Goal: Transaction & Acquisition: Purchase product/service

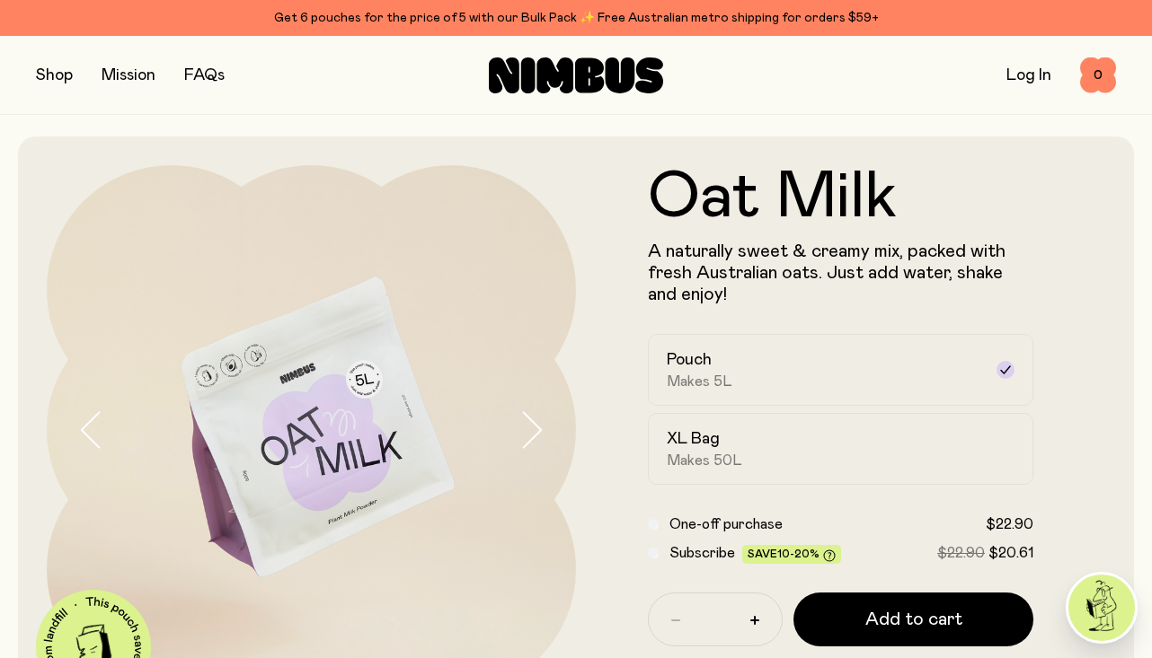
click at [48, 72] on button "button" at bounding box center [54, 75] width 37 height 25
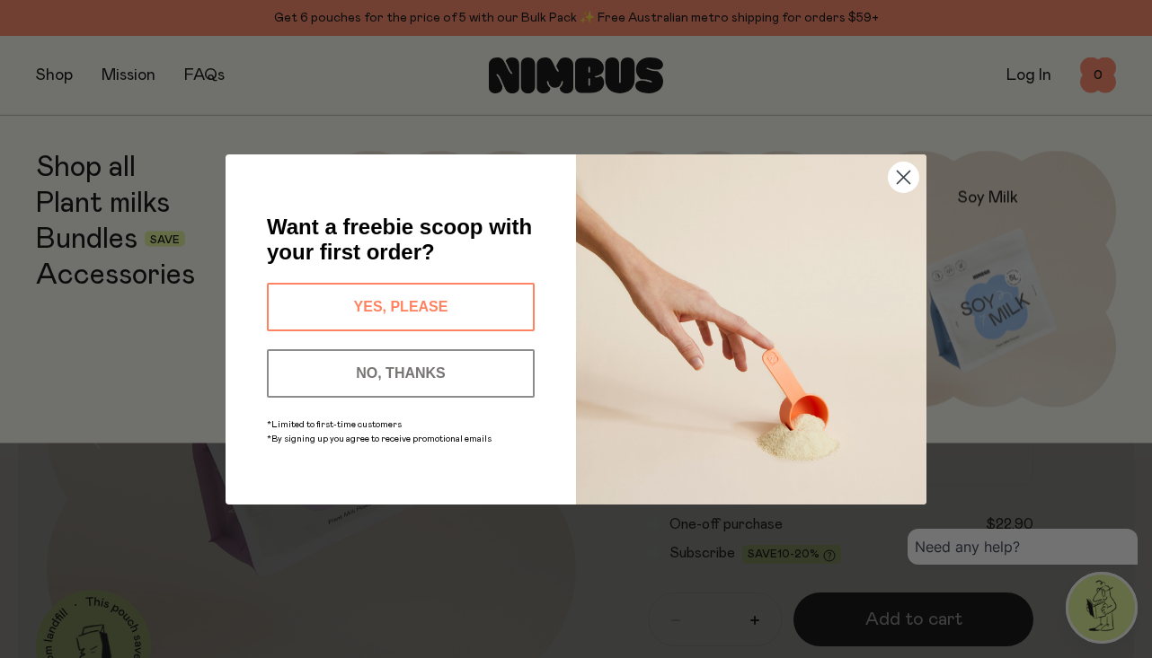
click at [677, 275] on img "POPUP Form" at bounding box center [751, 329] width 350 height 350
click at [896, 175] on circle "Close dialog" at bounding box center [903, 177] width 30 height 30
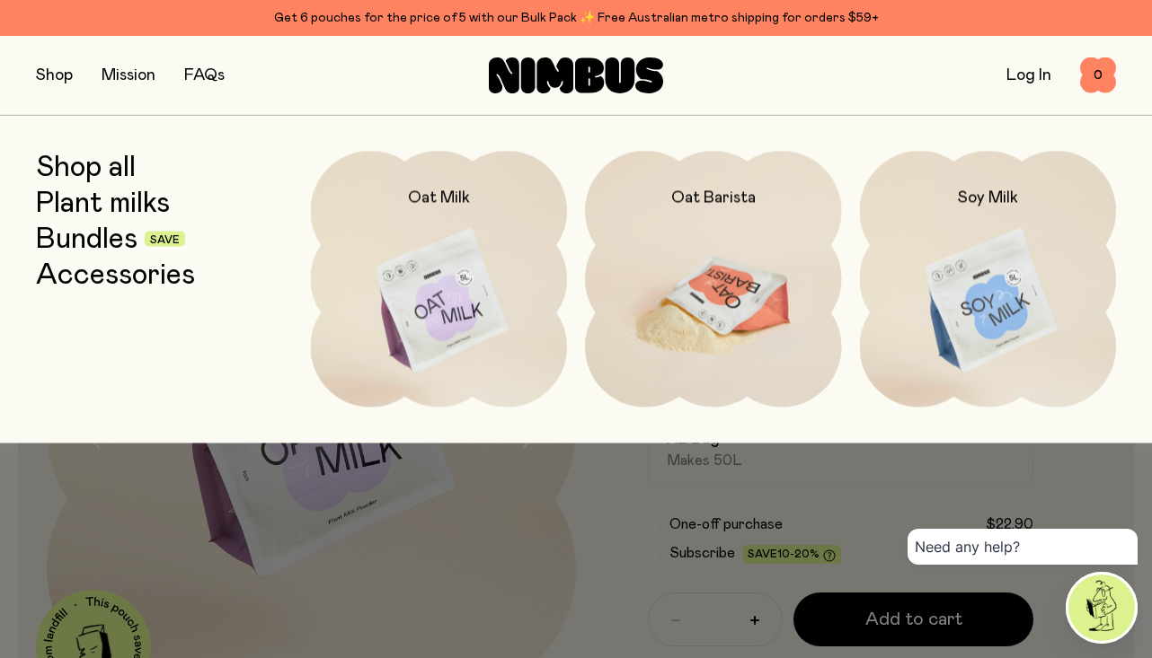
click at [731, 275] on img at bounding box center [713, 301] width 257 height 301
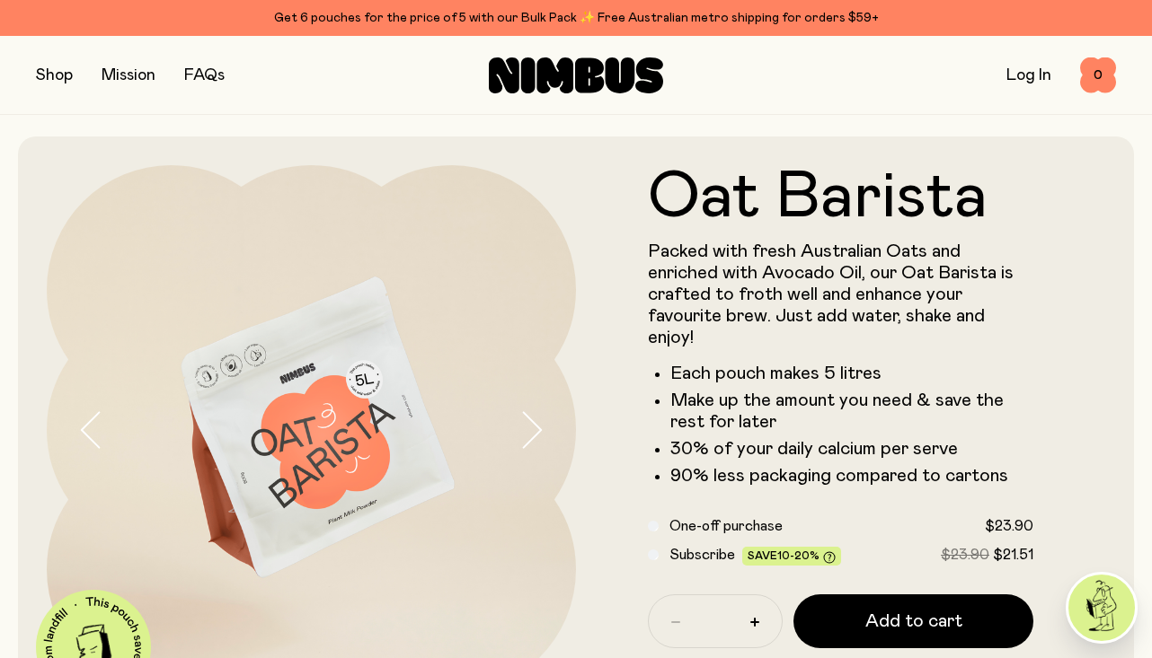
click at [47, 76] on button "button" at bounding box center [54, 75] width 37 height 25
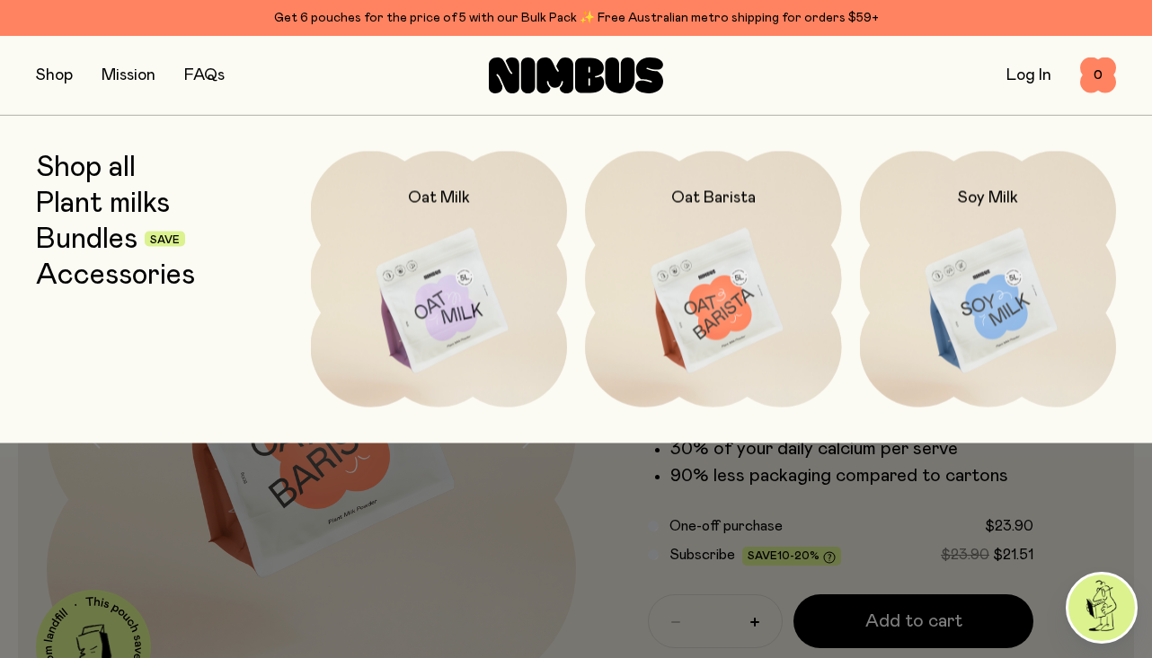
click at [98, 234] on link "Bundles" at bounding box center [86, 239] width 101 height 32
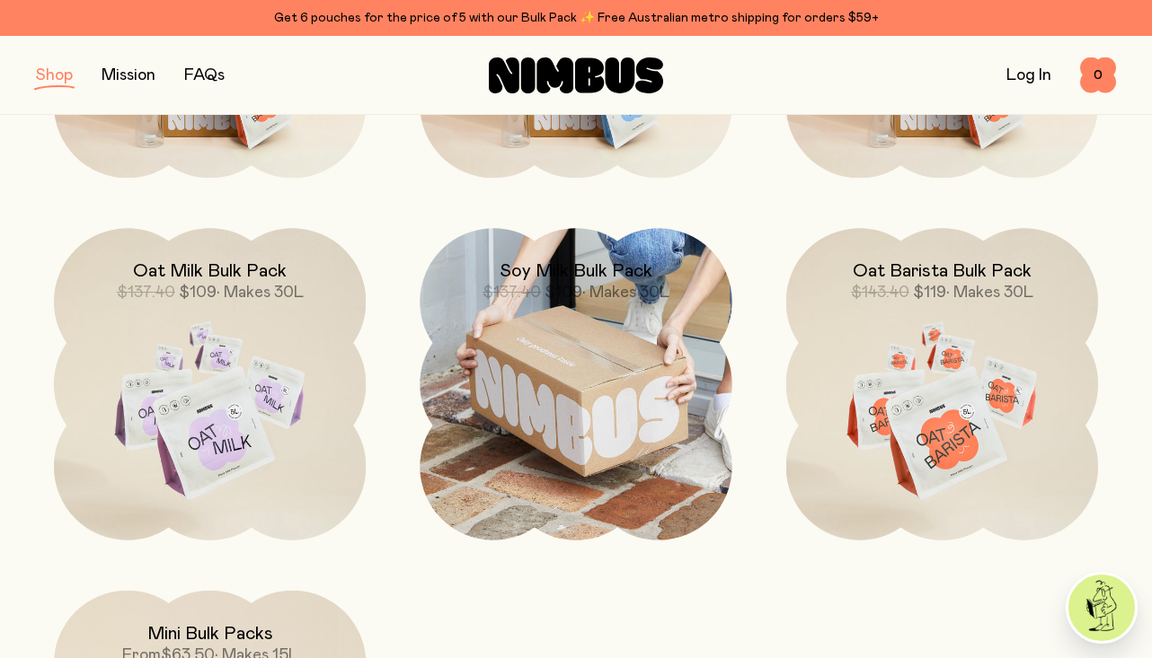
scroll to position [515, 0]
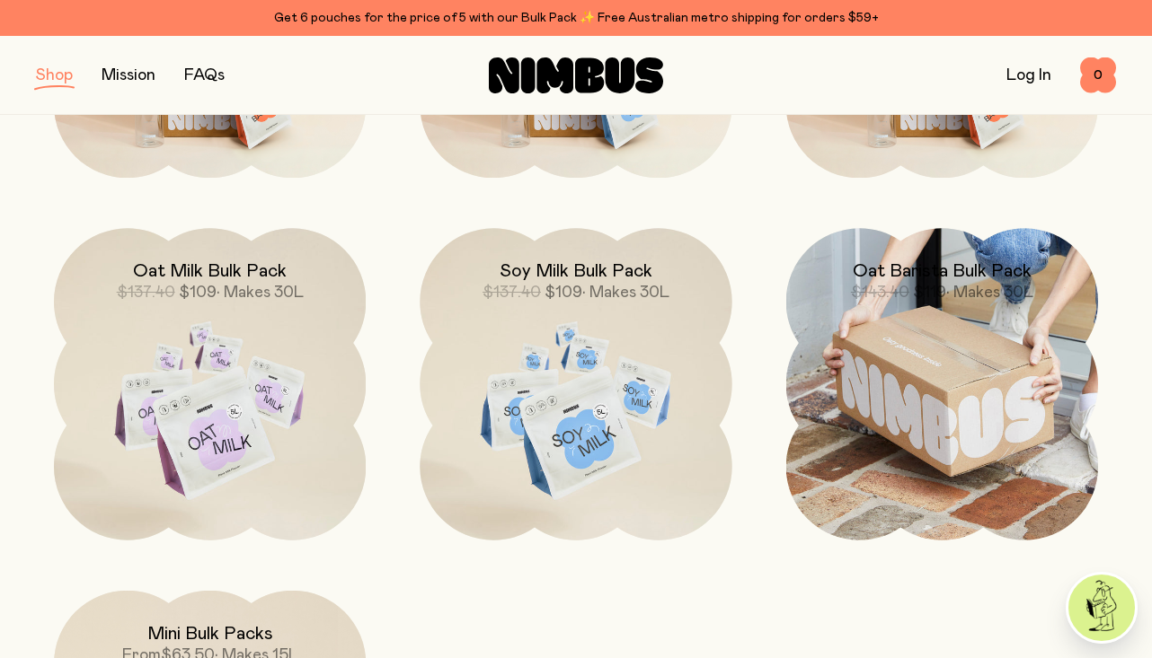
click at [998, 419] on img at bounding box center [942, 384] width 312 height 312
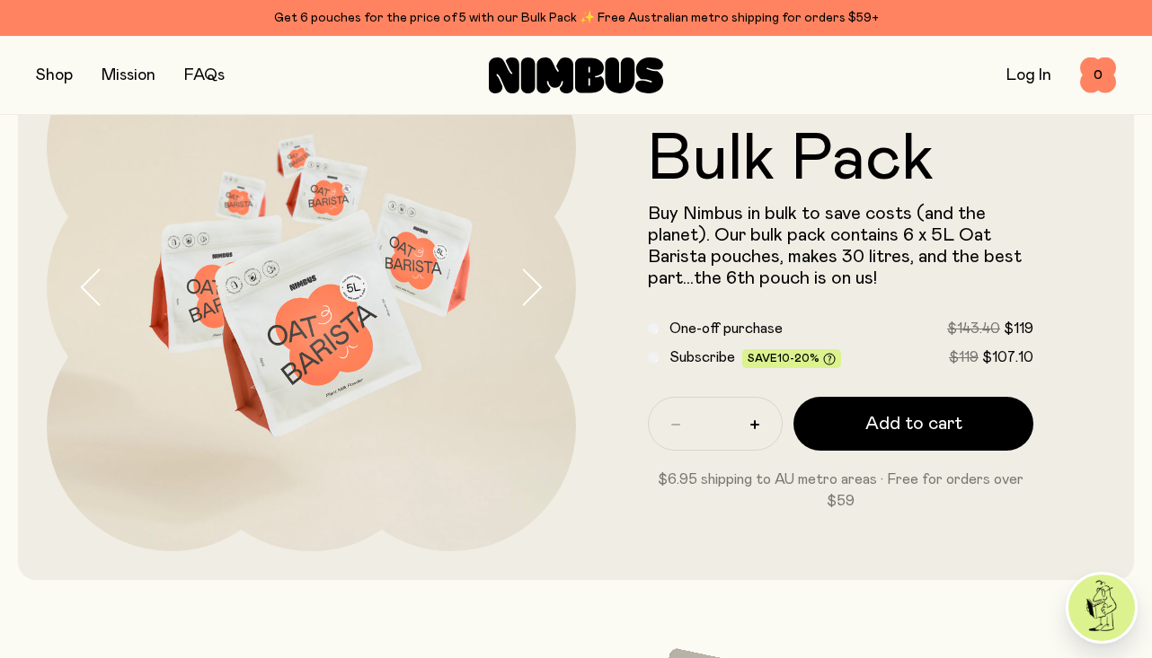
scroll to position [144, 0]
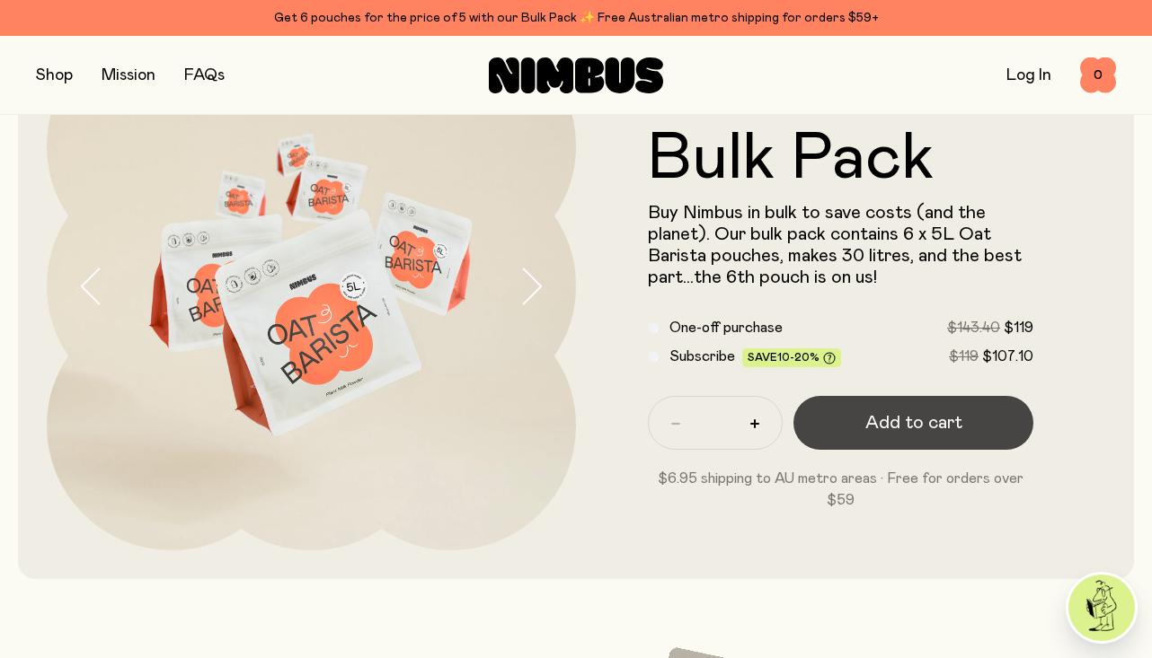
click at [872, 423] on span "Add to cart" at bounding box center [913, 422] width 97 height 25
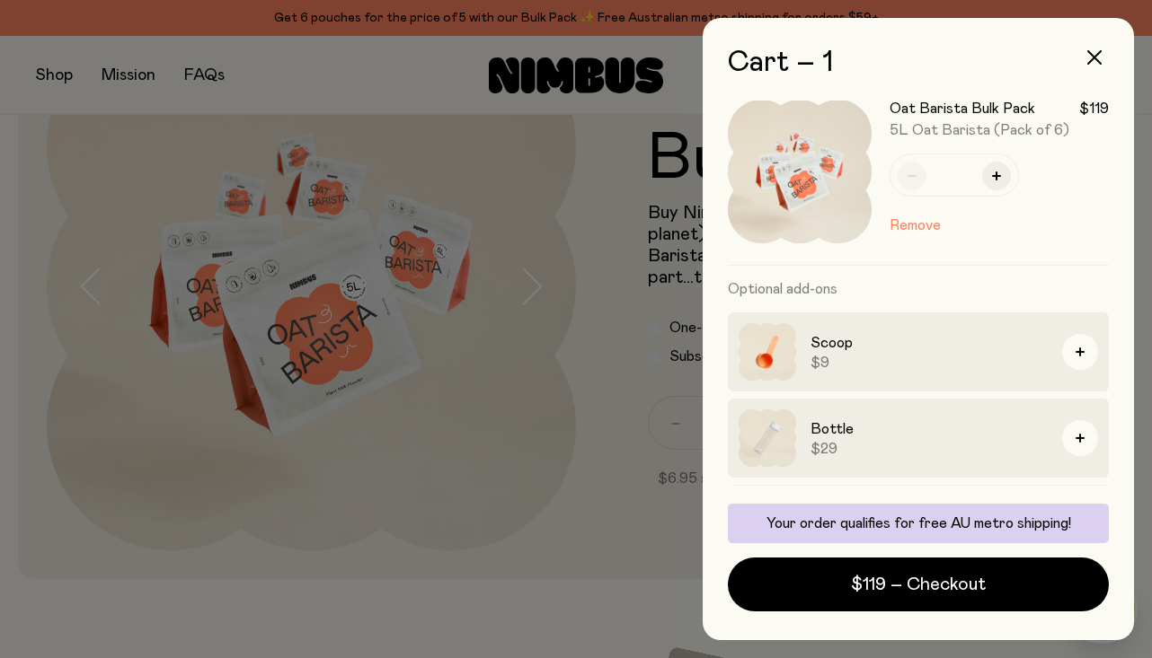
scroll to position [0, 0]
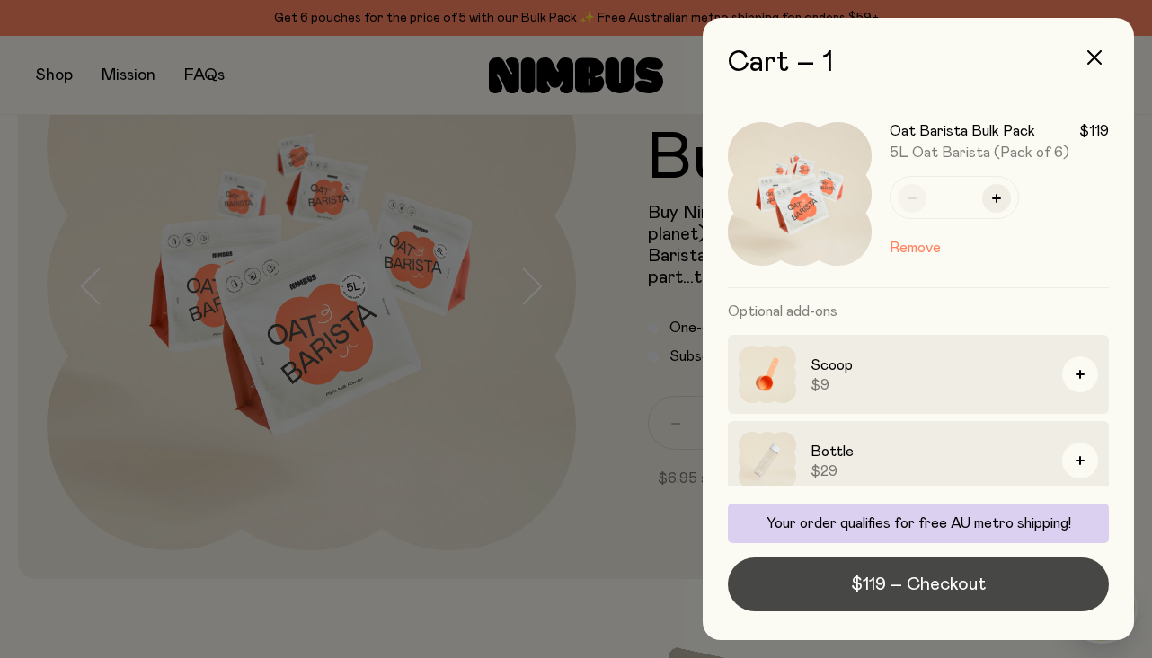
click at [936, 587] on span "$119 – Checkout" at bounding box center [918, 584] width 135 height 25
